Goal: Task Accomplishment & Management: Manage account settings

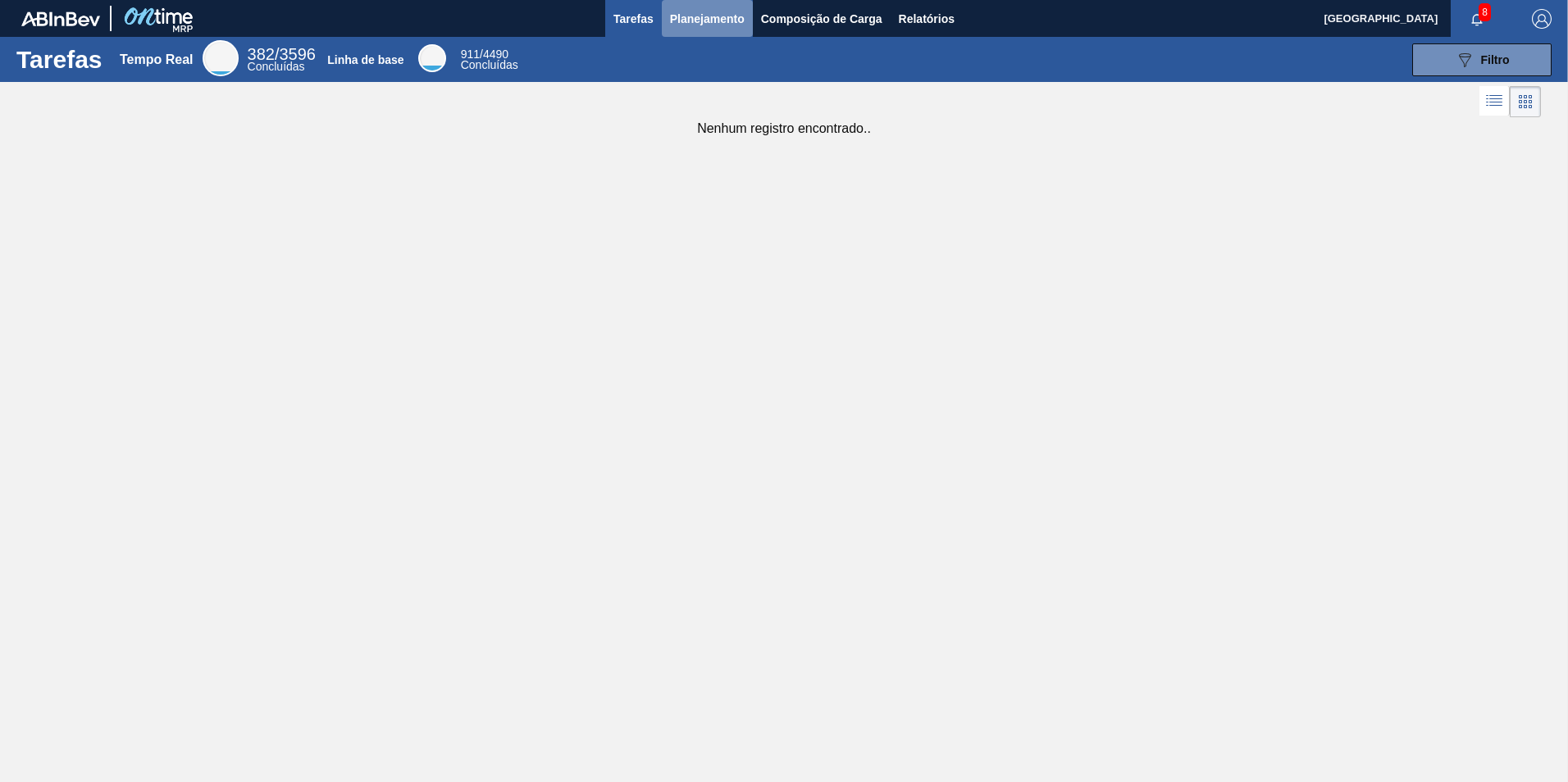
click at [742, 20] on span "Planejamento" at bounding box center [707, 19] width 74 height 20
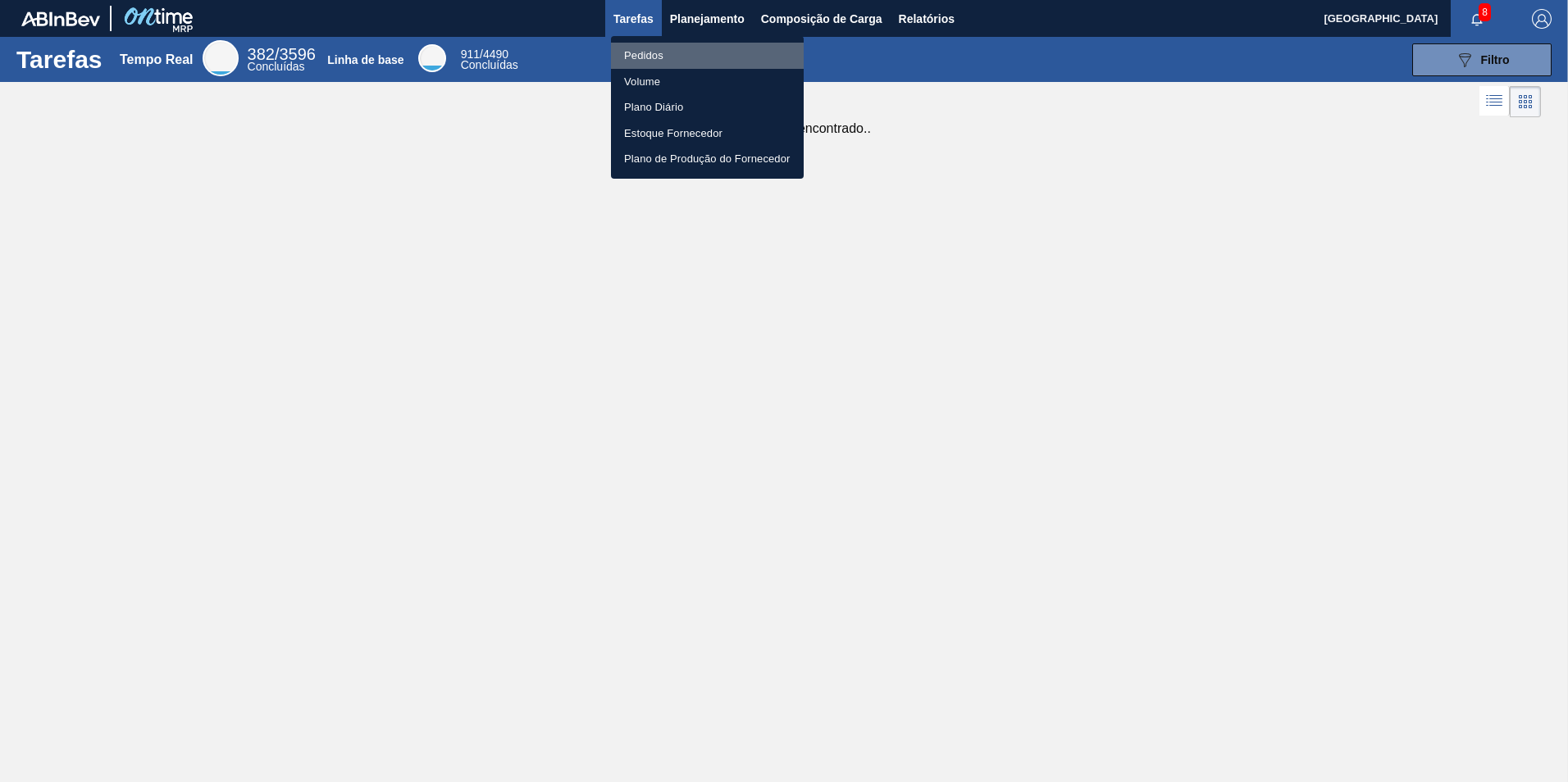
click at [646, 52] on font "Pedidos" at bounding box center [644, 55] width 40 height 16
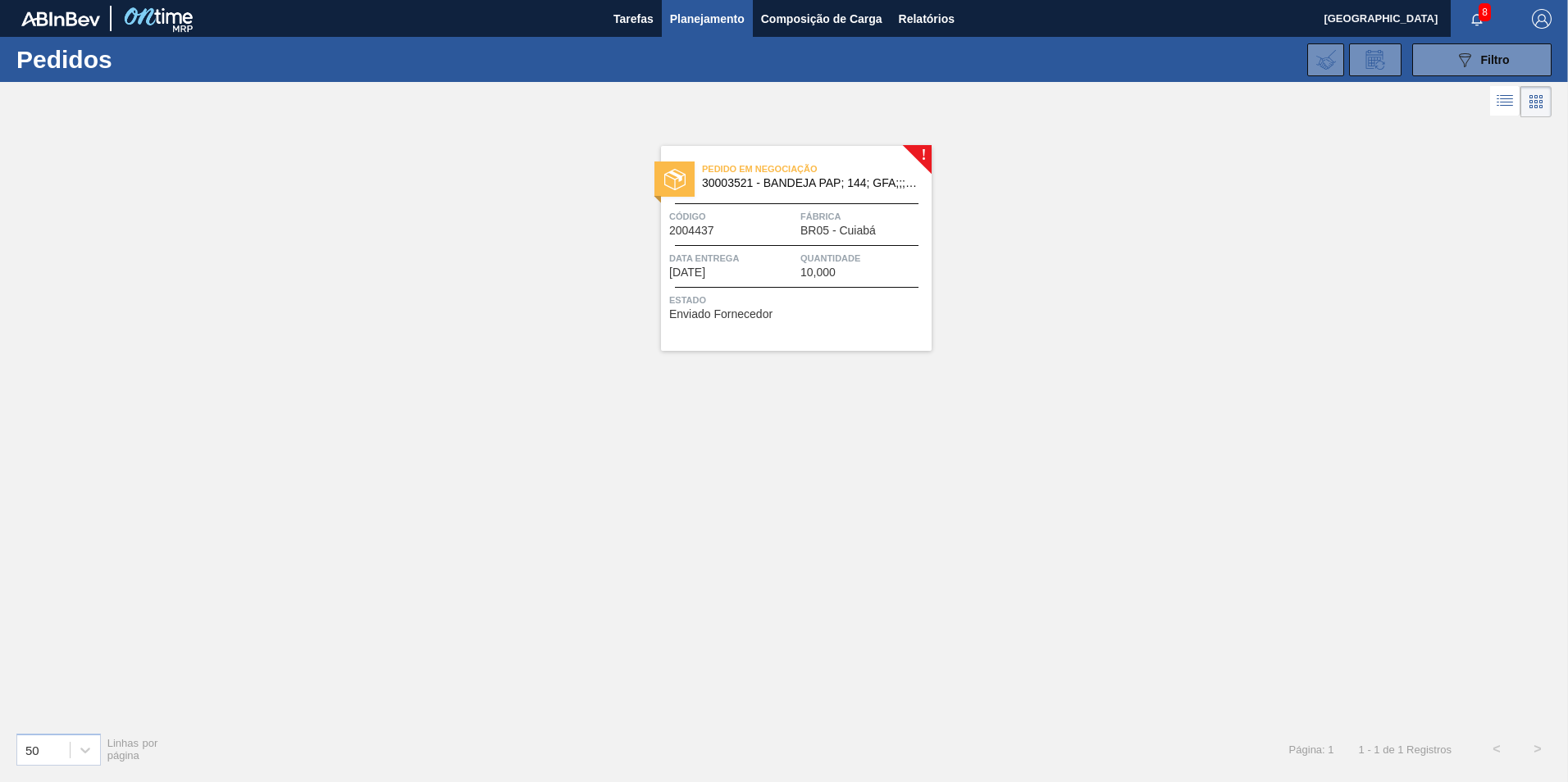
click at [765, 183] on span "30003521 - BANDEJA PAP; 144; GFA;;; ANIMAL DE ESTIMAÇÃO;;" at bounding box center [810, 183] width 217 height 12
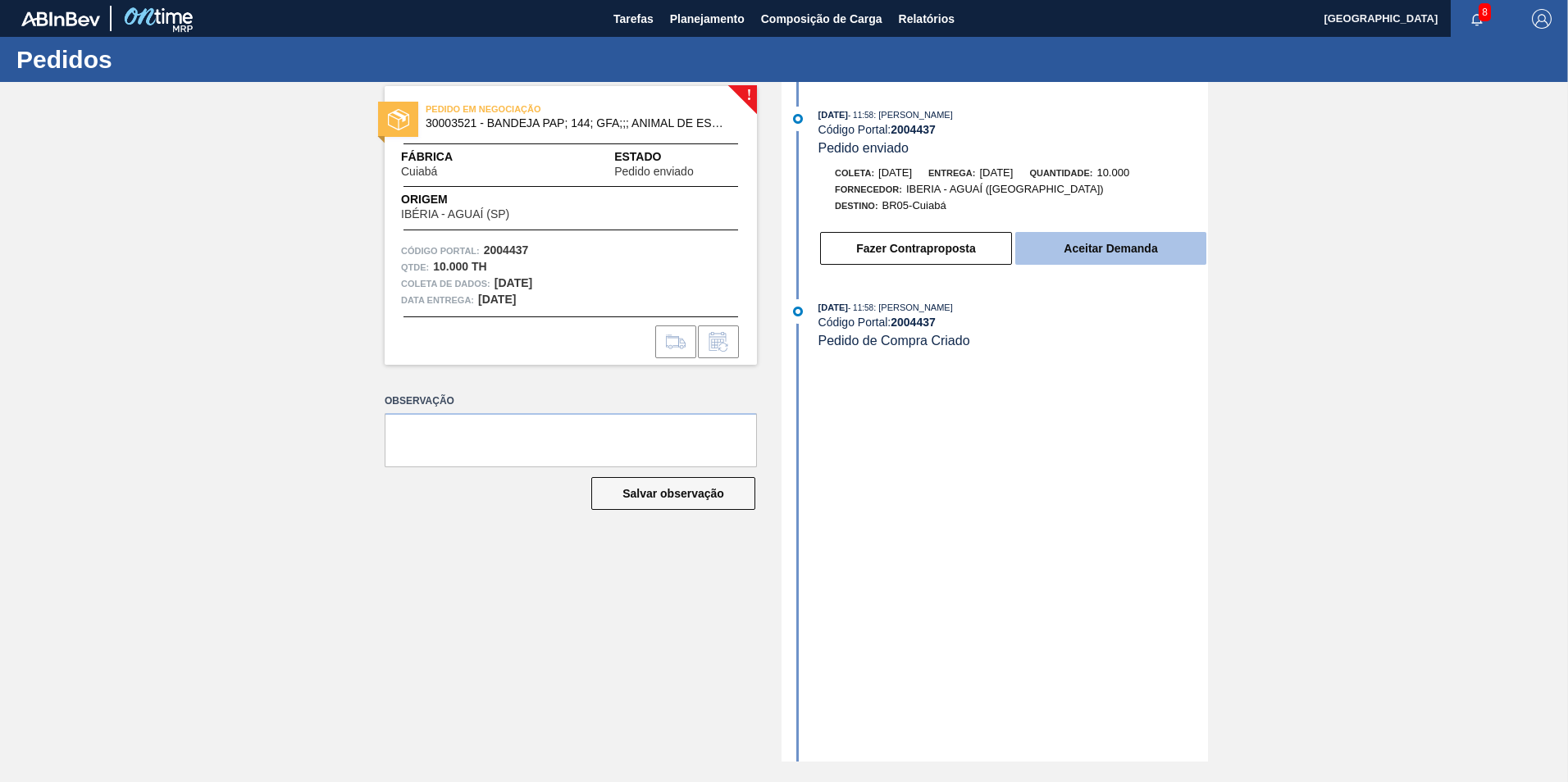
click at [1099, 251] on button "Aceitar Demanda" at bounding box center [1110, 248] width 191 height 33
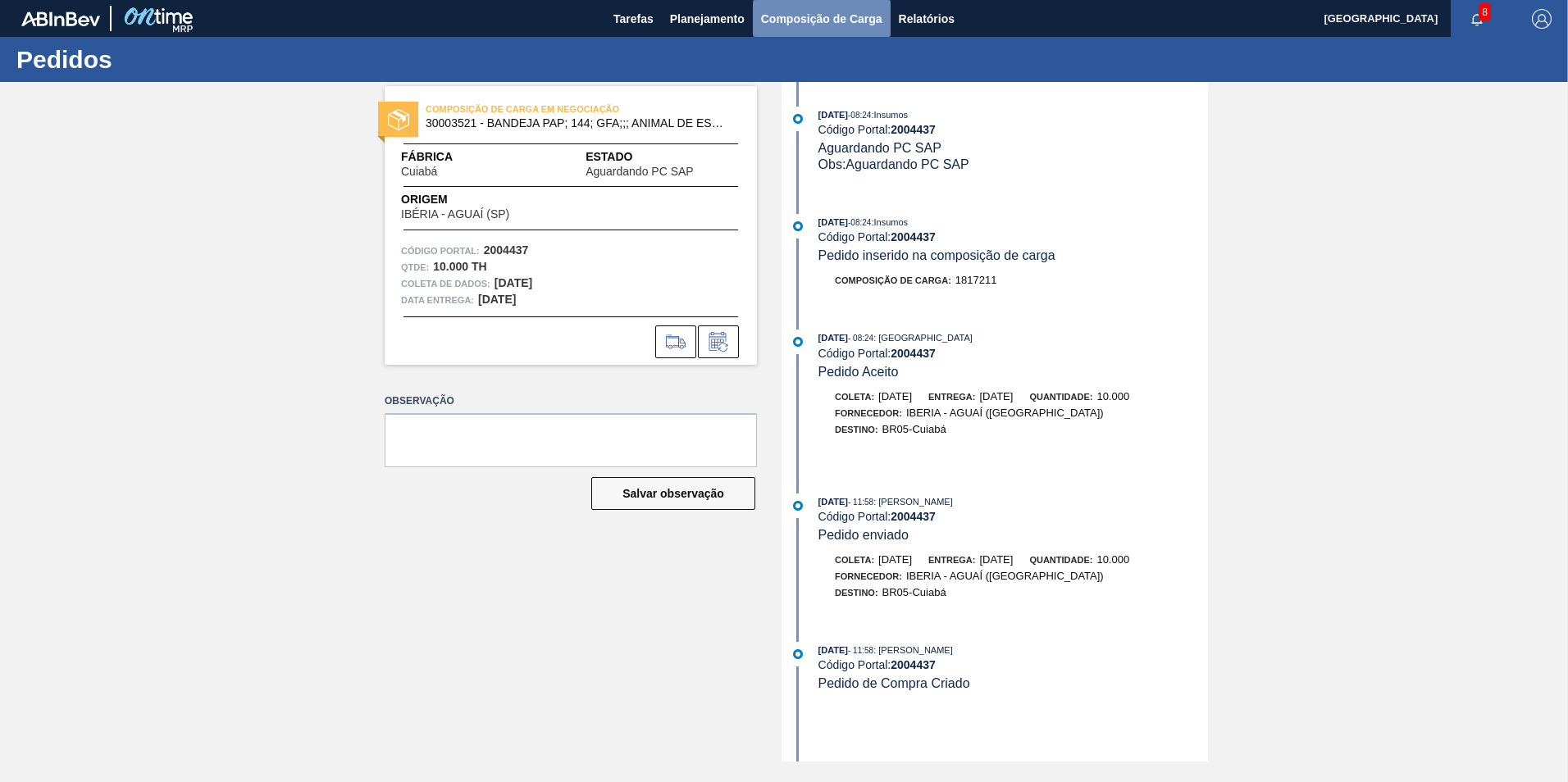
click at [798, 15] on span "Composição de Carga" at bounding box center [821, 19] width 122 height 20
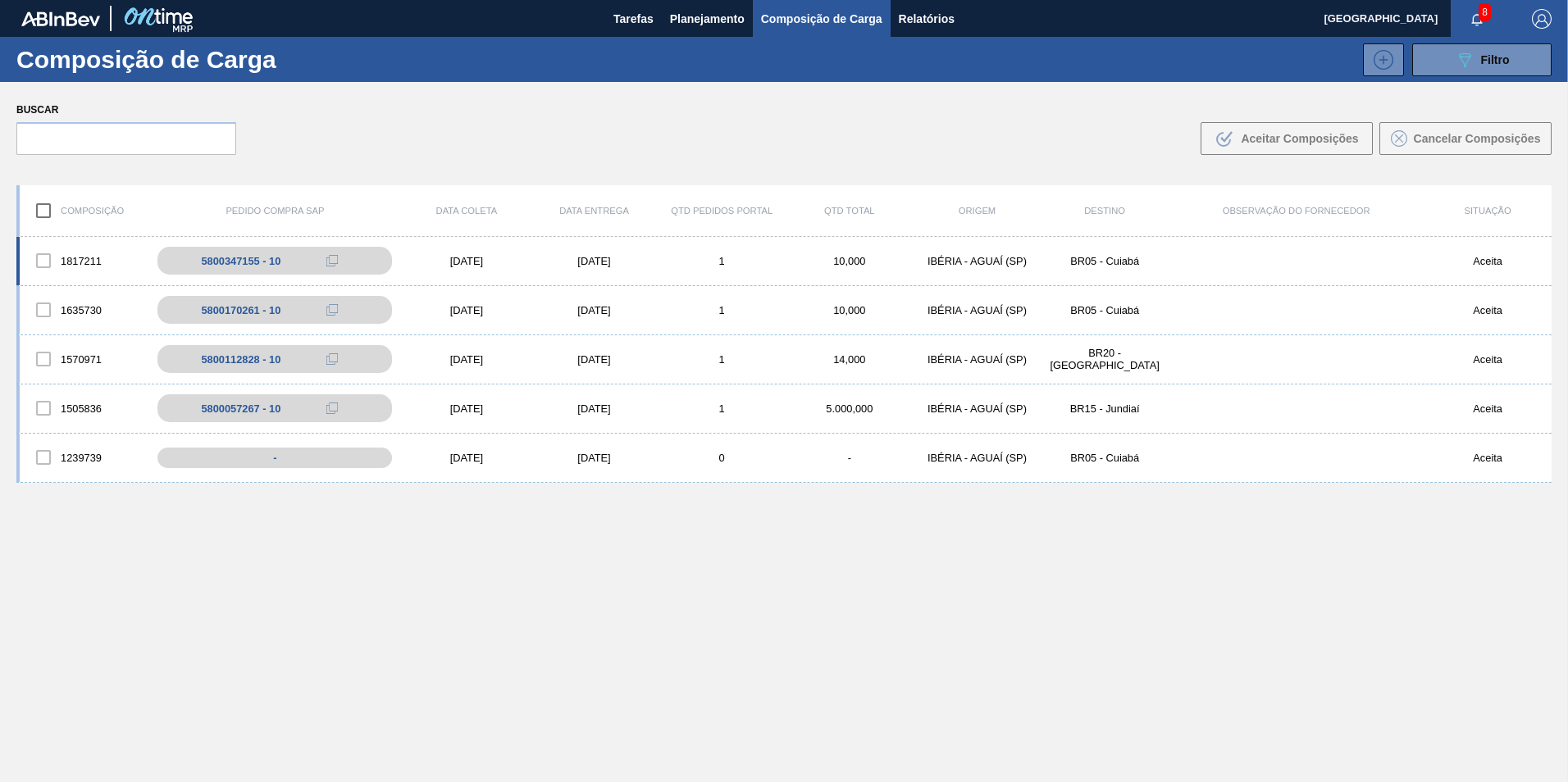
click at [47, 260] on div at bounding box center [43, 260] width 35 height 35
click at [42, 260] on div at bounding box center [43, 260] width 35 height 35
click at [220, 263] on div "5800347155 - 10" at bounding box center [250, 261] width 79 height 12
click at [47, 264] on div at bounding box center [43, 260] width 35 height 35
click at [51, 205] on input "checkbox" at bounding box center [43, 210] width 35 height 35
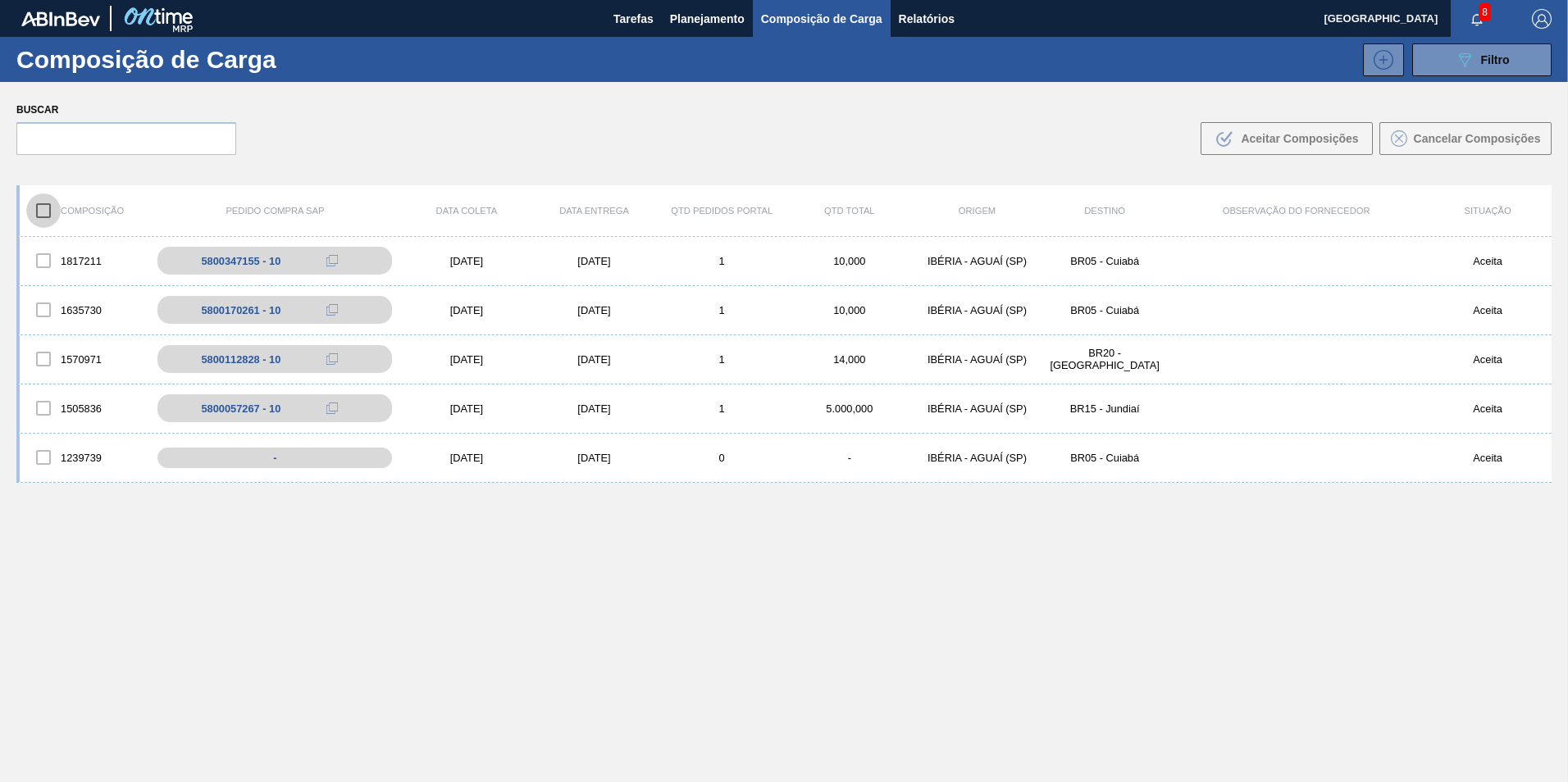
checkbox input "true"
click at [47, 261] on div at bounding box center [43, 260] width 35 height 35
drag, startPoint x: 47, startPoint y: 261, endPoint x: 39, endPoint y: 261, distance: 8.0
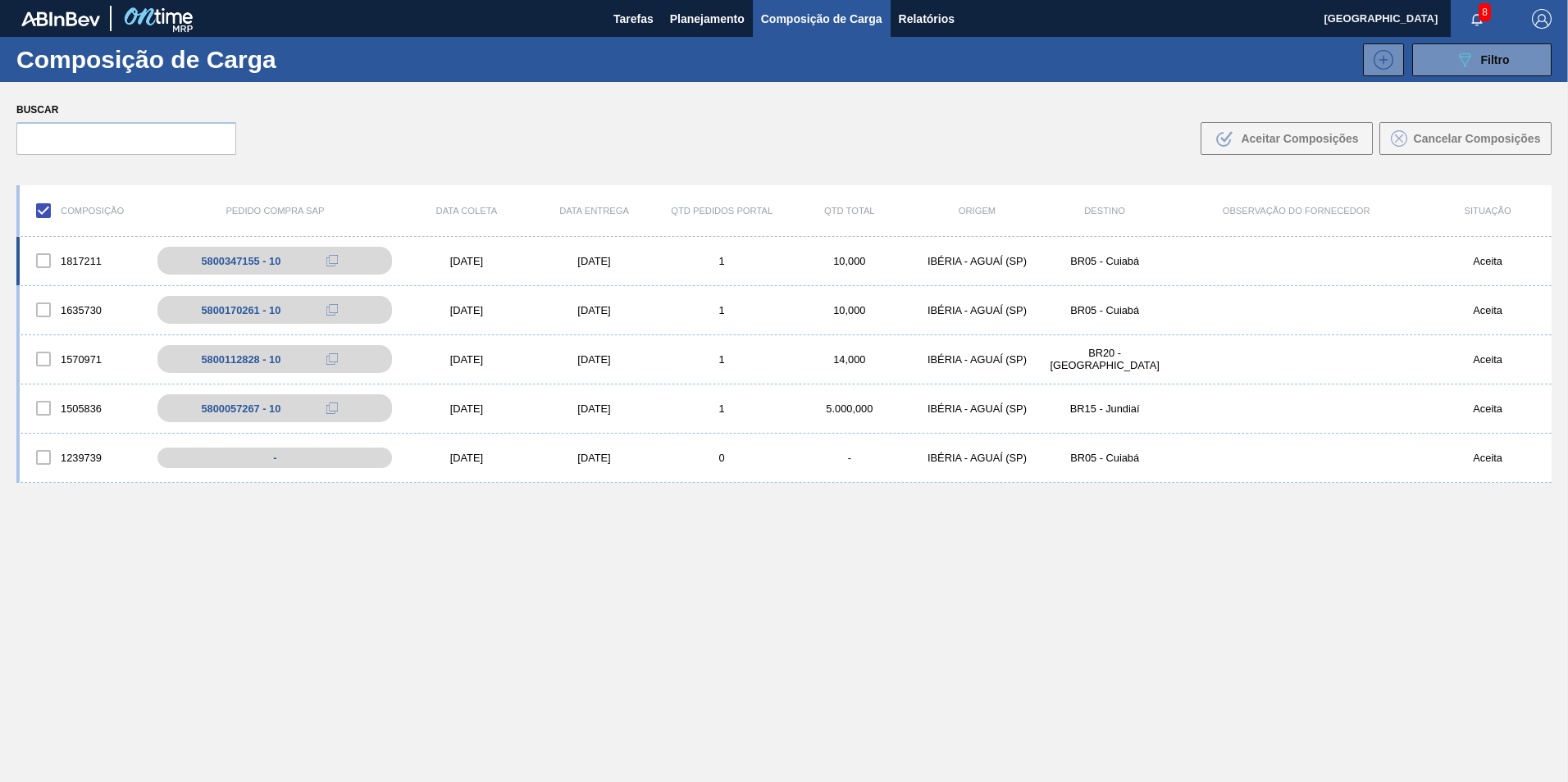
click at [39, 261] on div at bounding box center [43, 260] width 35 height 35
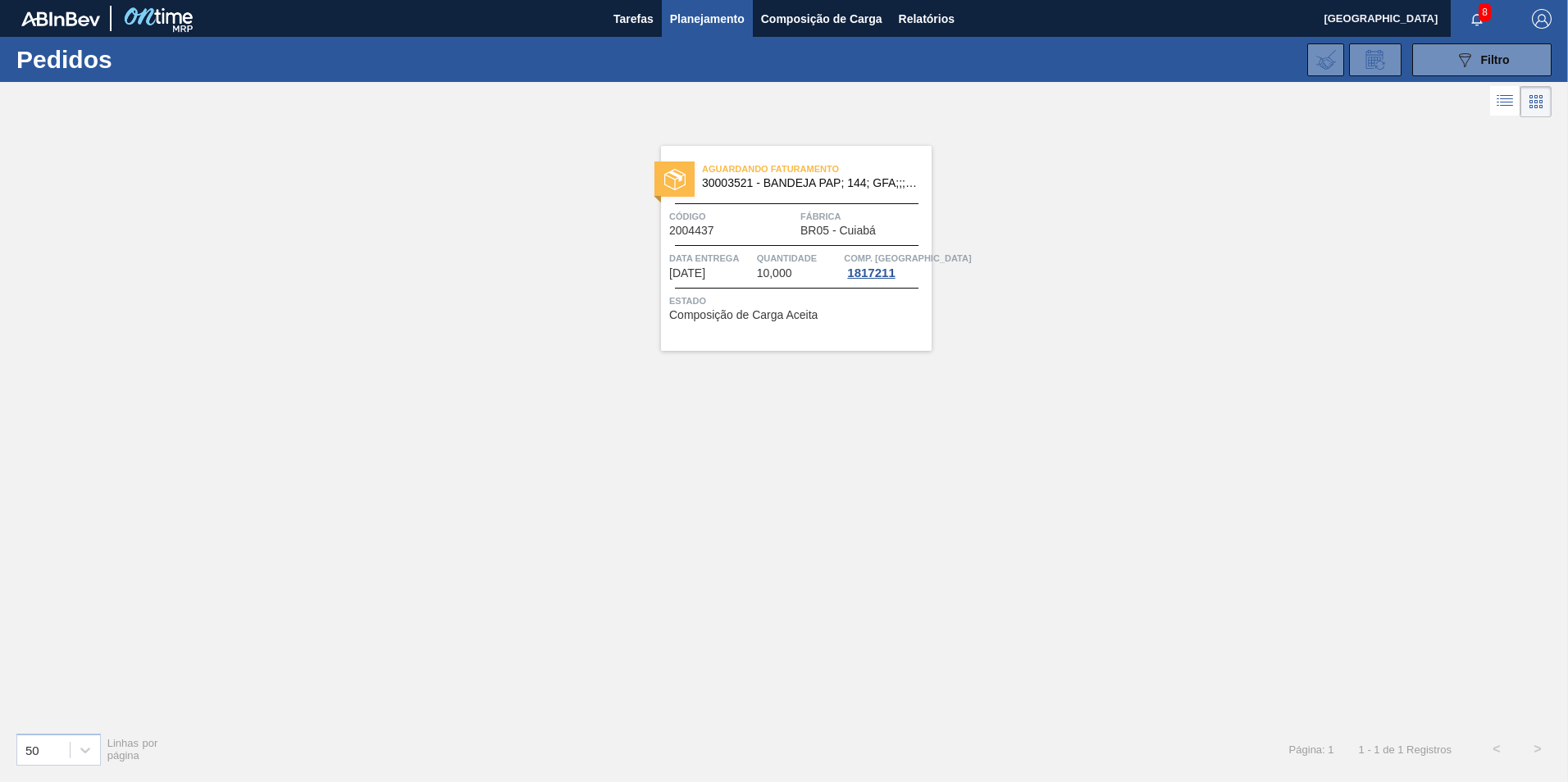
click at [742, 180] on span "30003521 - BANDEJA PAP; 144; GFA;;; ANIMAL DE ESTIMAÇÃO;;" at bounding box center [810, 183] width 217 height 12
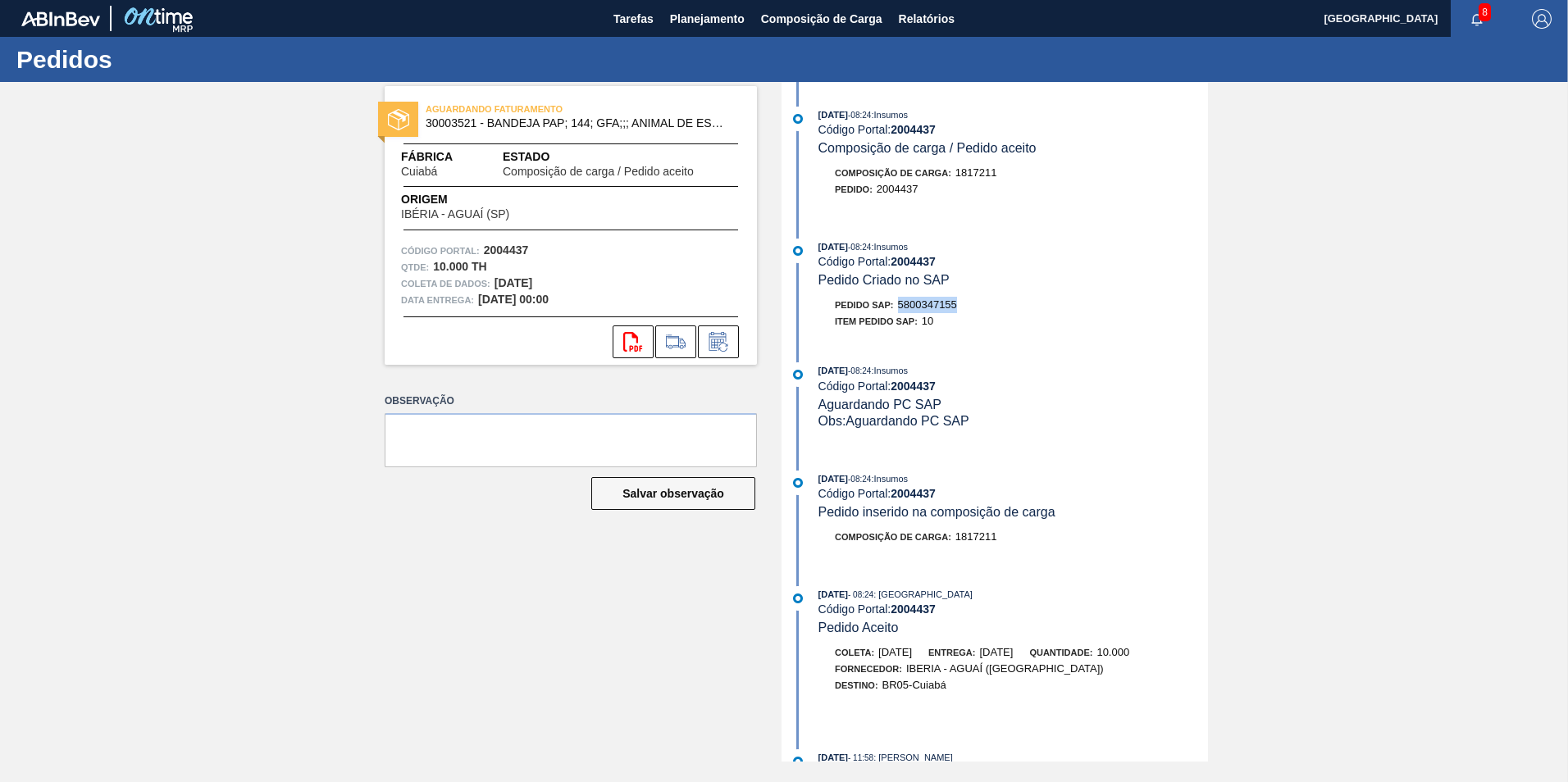
drag, startPoint x: 901, startPoint y: 302, endPoint x: 960, endPoint y: 306, distance: 59.1
click at [960, 306] on div "Pedido SAP: 5800347155" at bounding box center [1012, 304] width 389 height 16
copy span "5800347155"
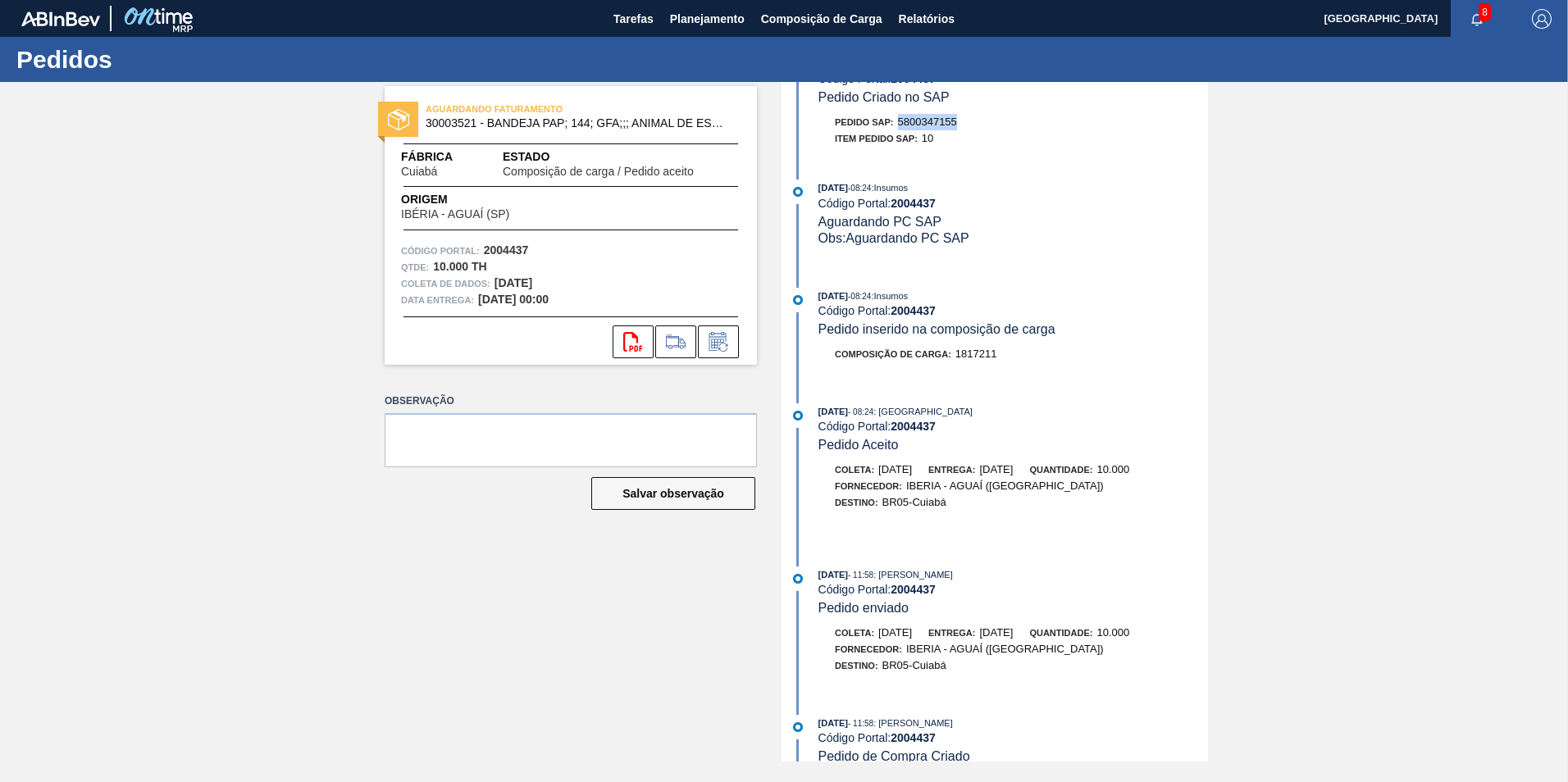
scroll to position [203, 0]
